Goal: Task Accomplishment & Management: Manage account settings

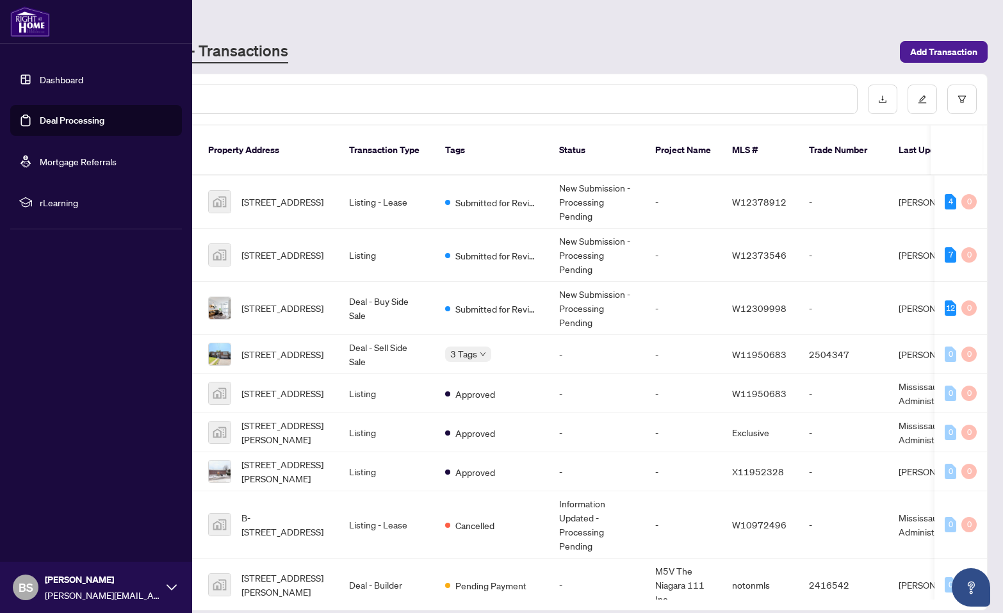
click at [54, 117] on link "Deal Processing" at bounding box center [72, 121] width 65 height 12
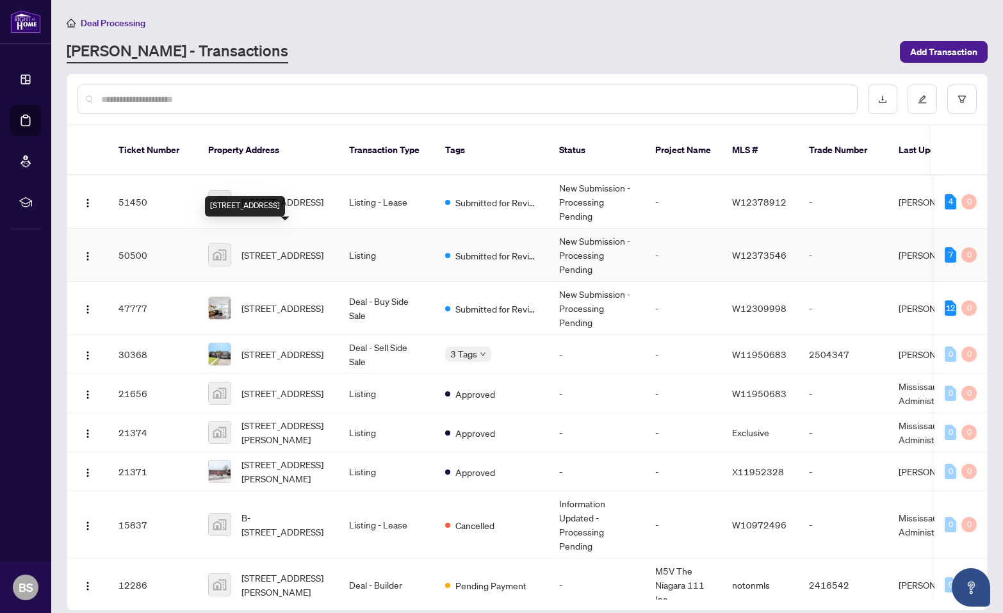
click at [287, 248] on span "[STREET_ADDRESS]" at bounding box center [282, 255] width 82 height 14
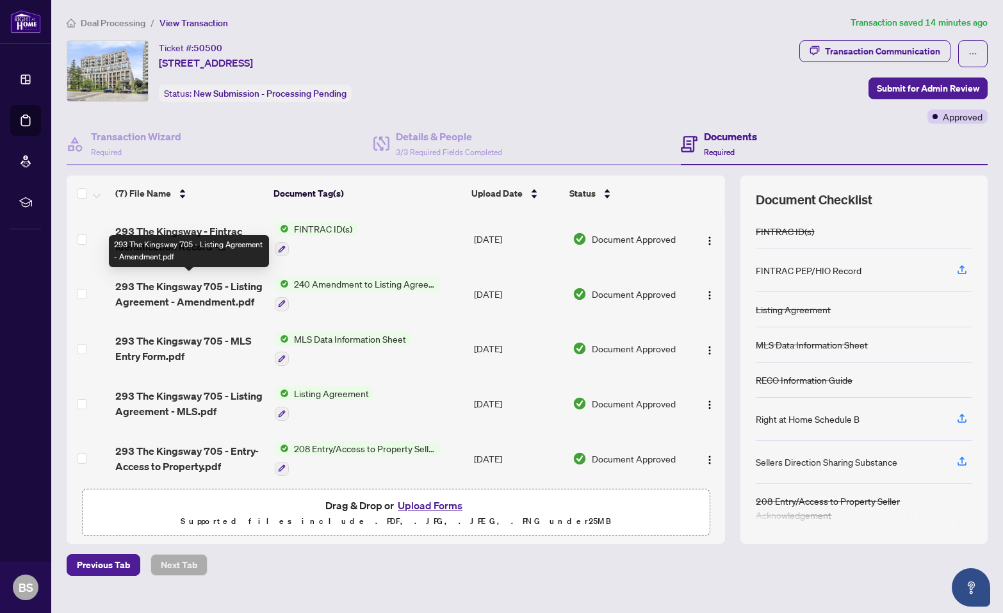
click at [206, 295] on span "293 The Kingsway 705 - Listing Agreement - Amendment.pdf" at bounding box center [189, 294] width 149 height 31
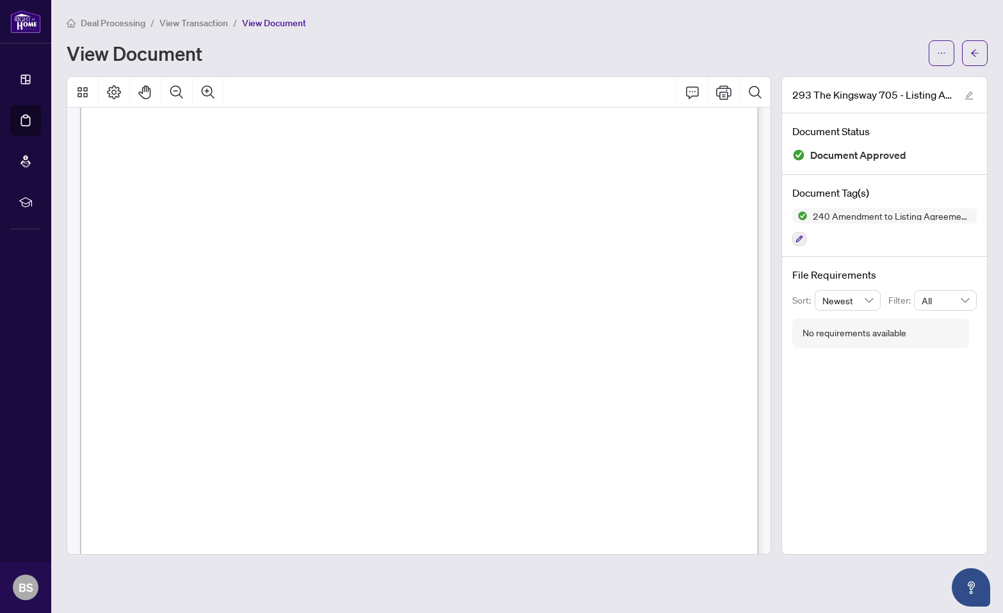
scroll to position [58, 0]
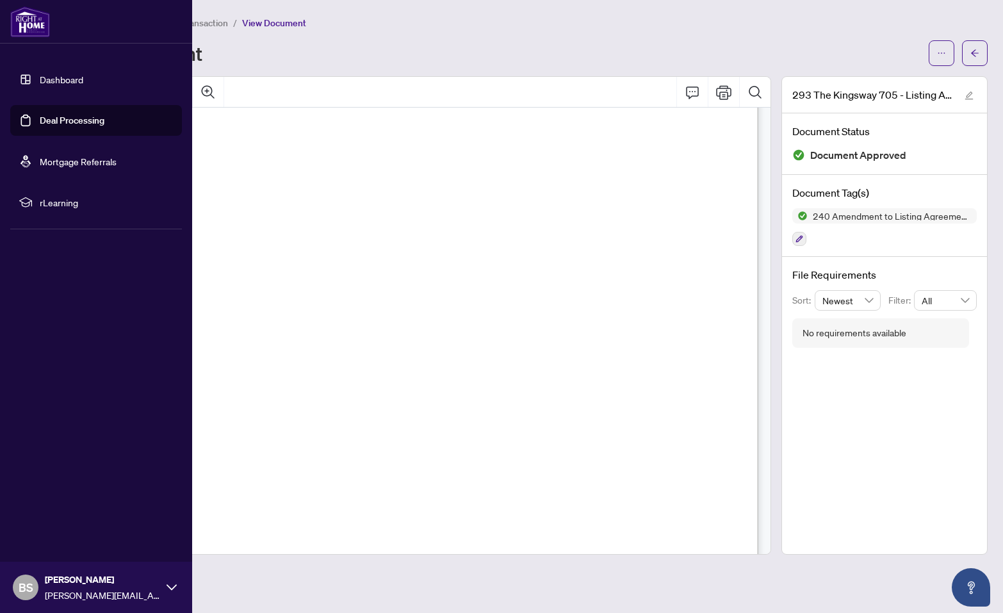
click at [67, 122] on link "Deal Processing" at bounding box center [72, 121] width 65 height 12
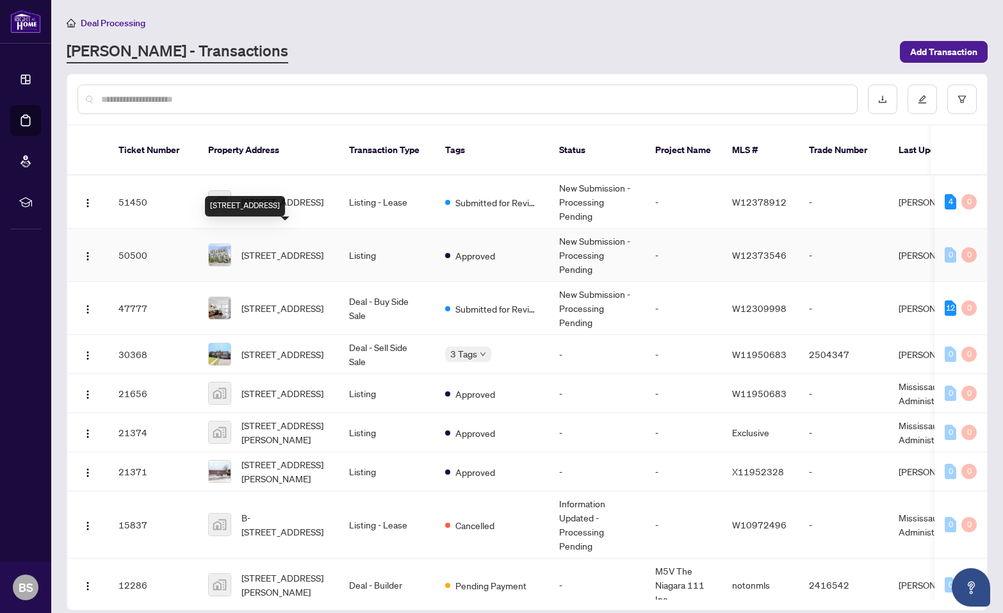
click at [288, 248] on span "[STREET_ADDRESS]" at bounding box center [282, 255] width 82 height 14
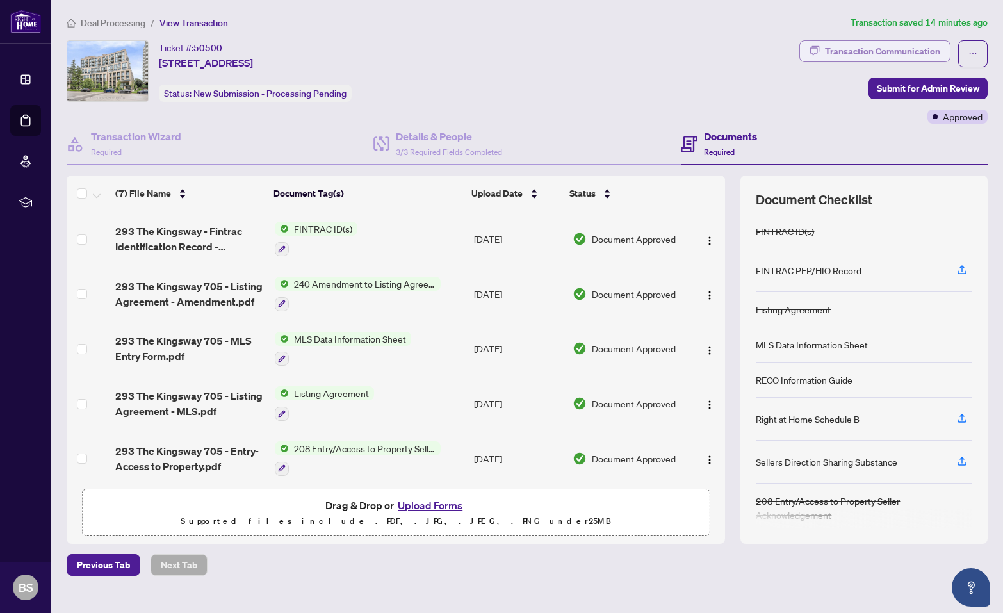
click at [874, 49] on div "Transaction Communication" at bounding box center [882, 51] width 115 height 20
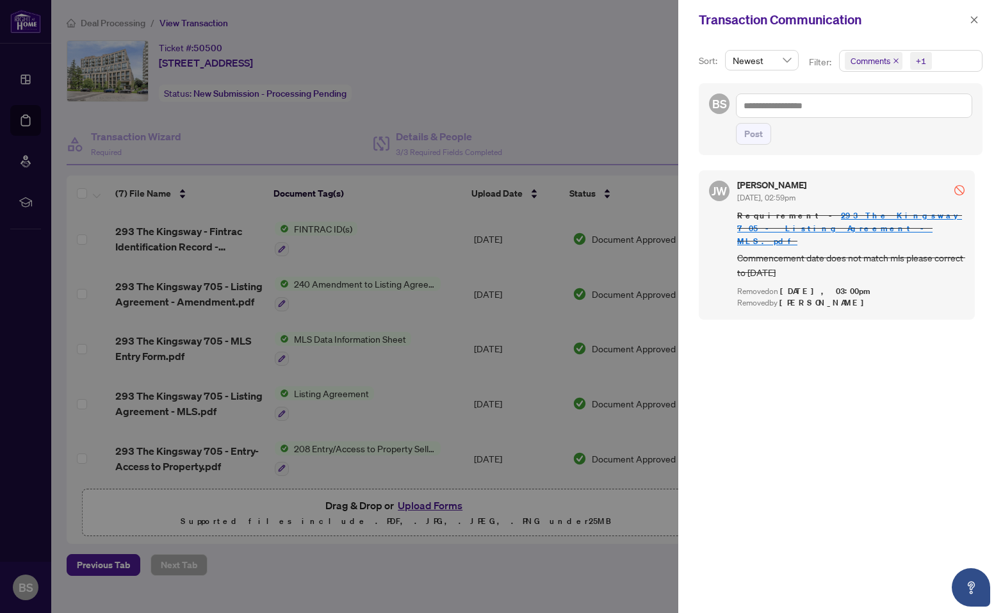
click at [553, 75] on div at bounding box center [501, 306] width 1003 height 613
click at [968, 21] on button "button" at bounding box center [974, 19] width 17 height 15
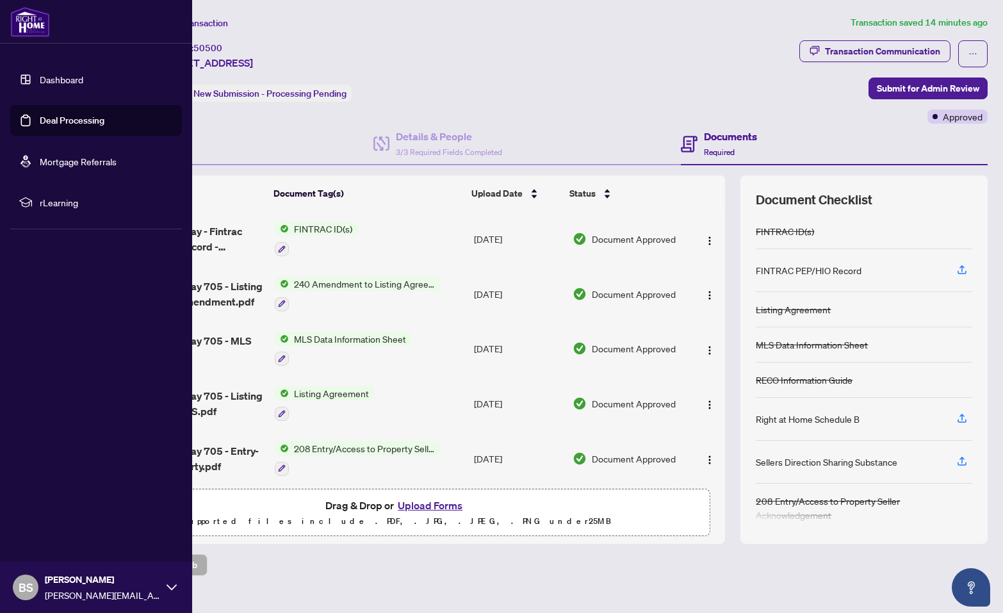
click at [70, 118] on link "Deal Processing" at bounding box center [72, 121] width 65 height 12
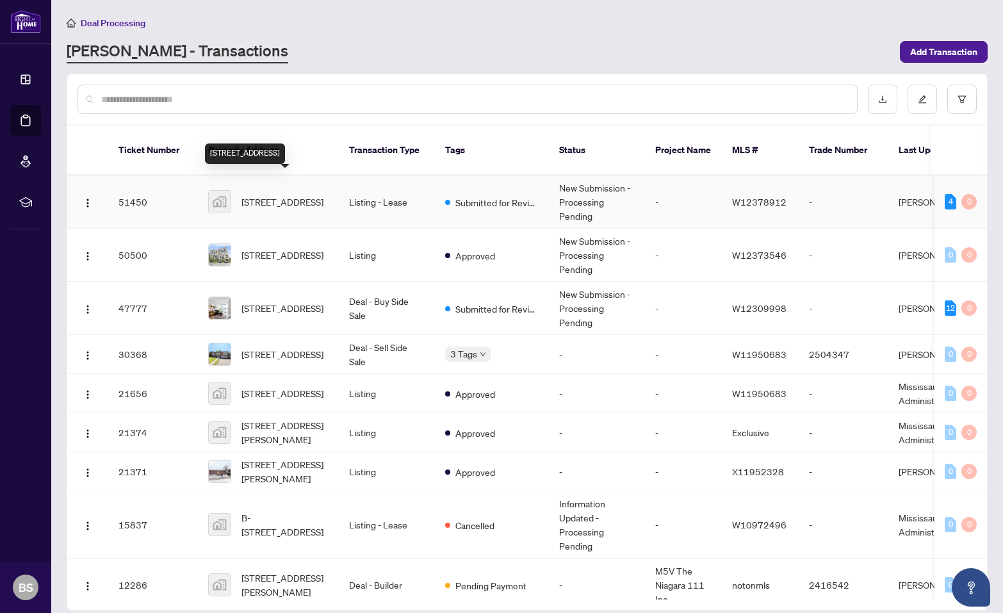
click at [272, 195] on span "[STREET_ADDRESS]" at bounding box center [282, 202] width 82 height 14
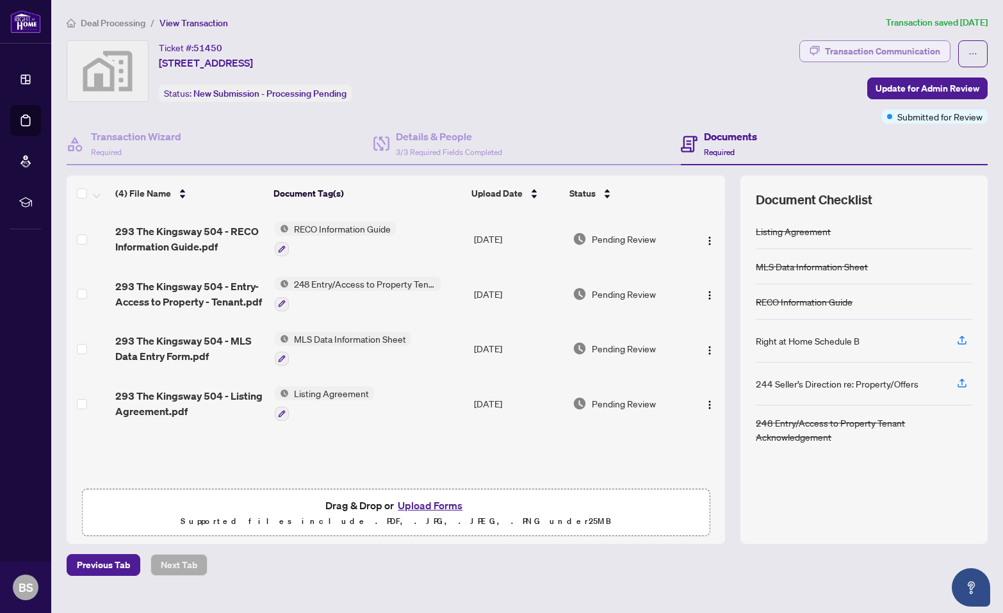
click at [850, 41] on div "Transaction Communication" at bounding box center [882, 51] width 115 height 20
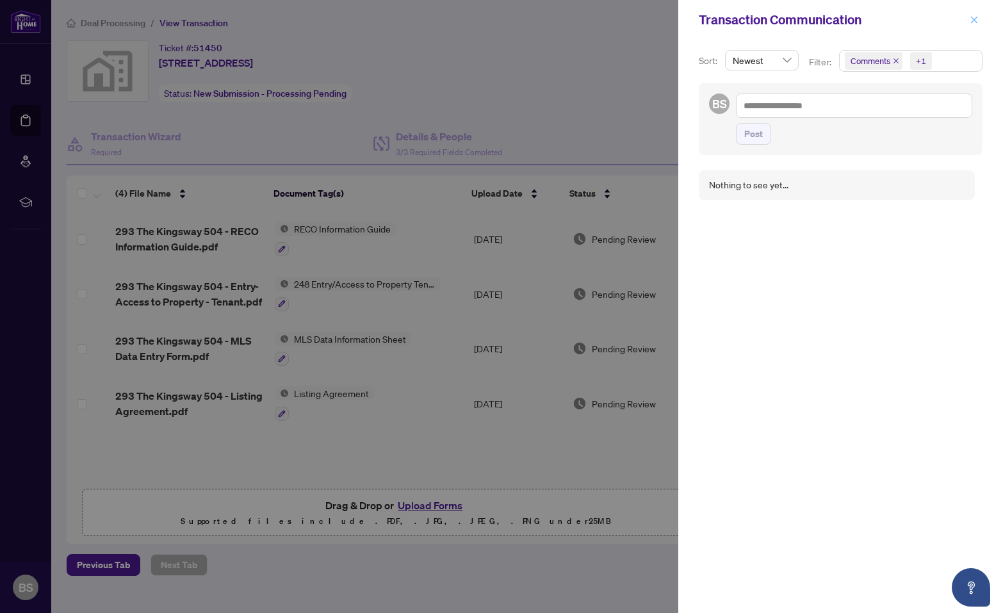
click at [972, 19] on icon "close" at bounding box center [974, 19] width 9 height 9
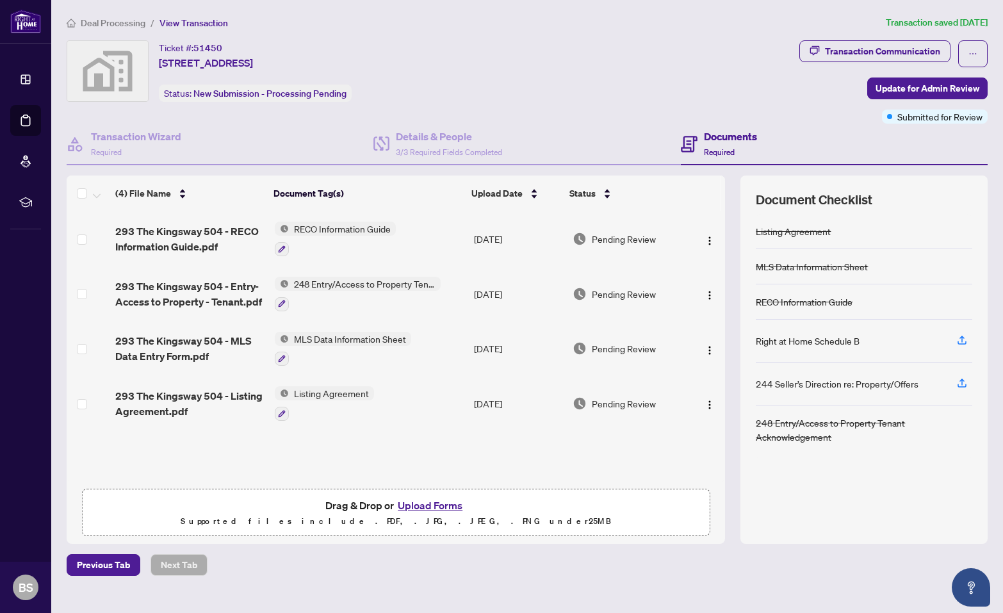
click at [108, 22] on span "Deal Processing" at bounding box center [113, 23] width 65 height 12
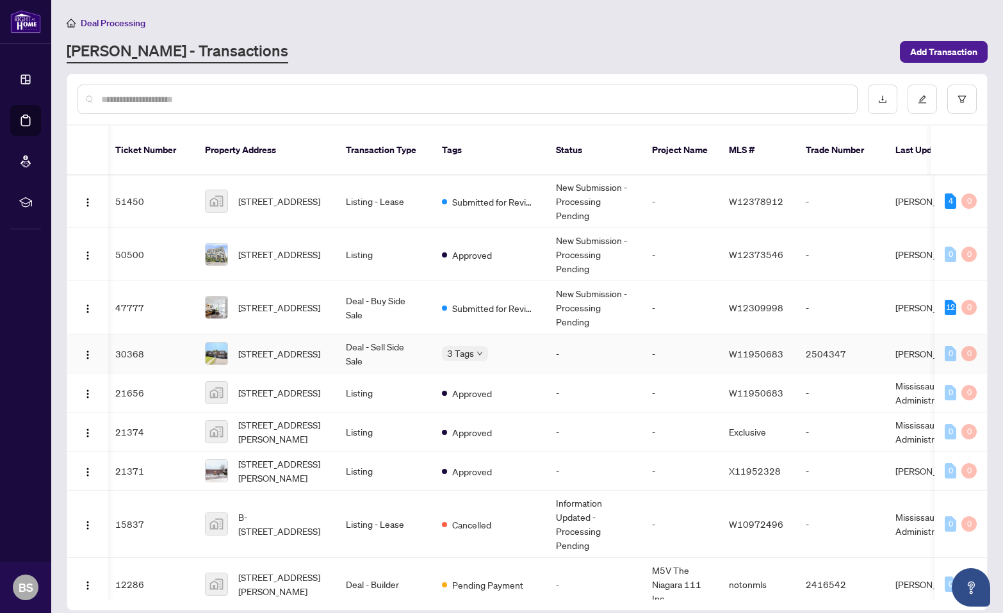
scroll to position [0, 4]
